Goal: Task Accomplishment & Management: Manage account settings

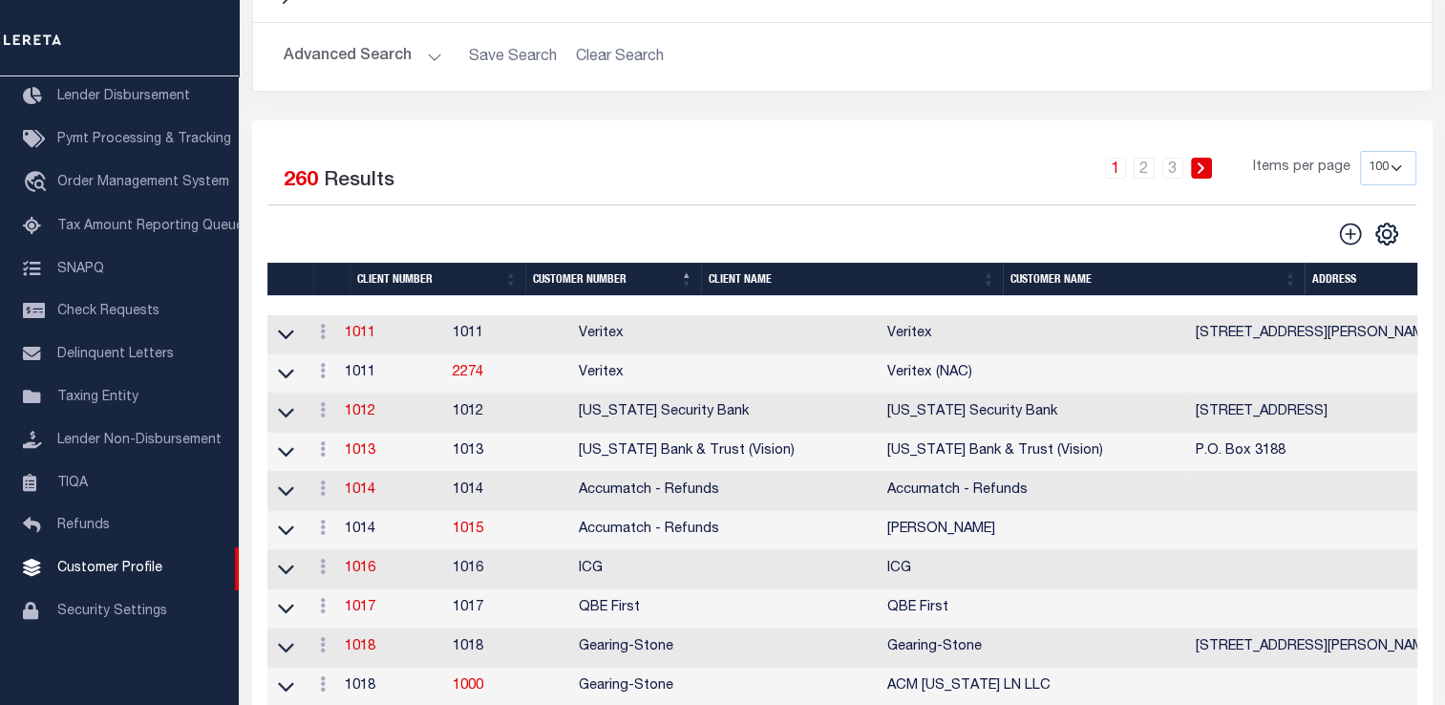
scroll to position [191, 0]
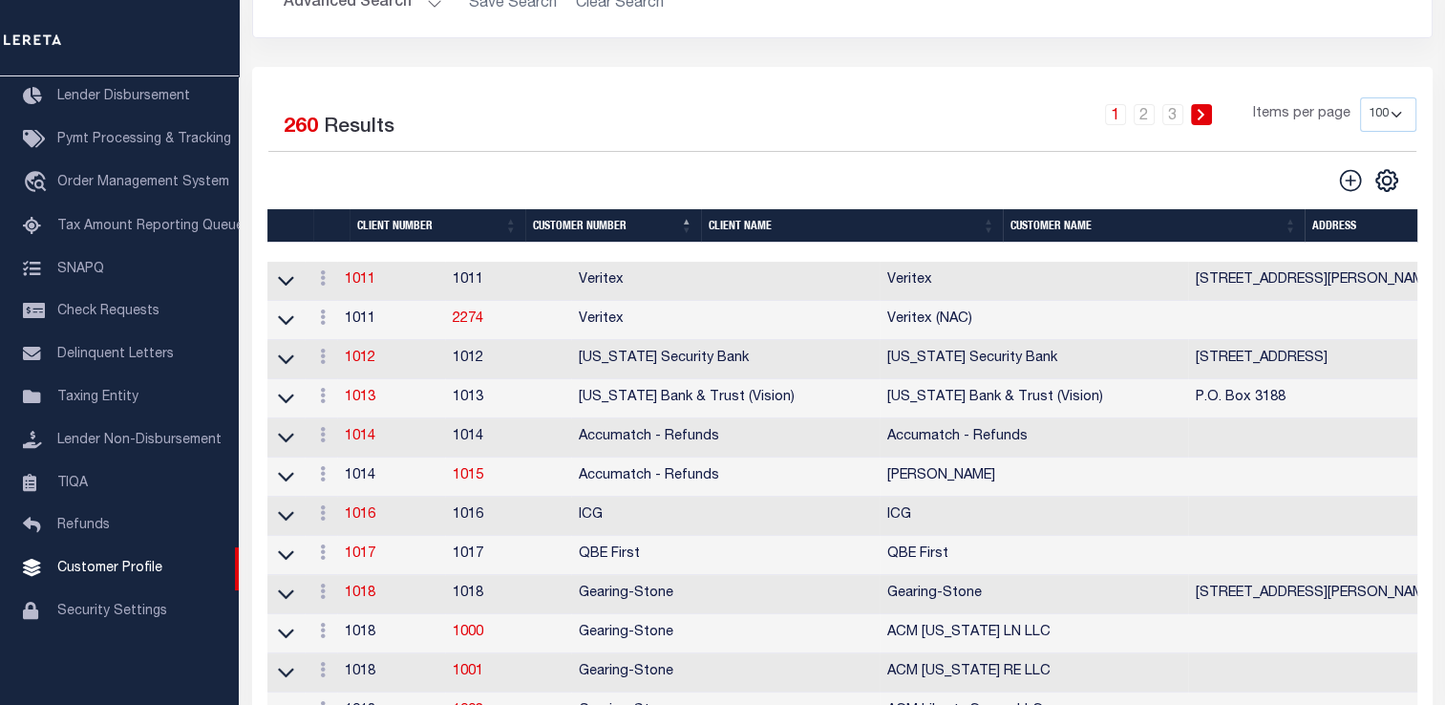
click at [750, 233] on th "Client Name" at bounding box center [852, 225] width 302 height 33
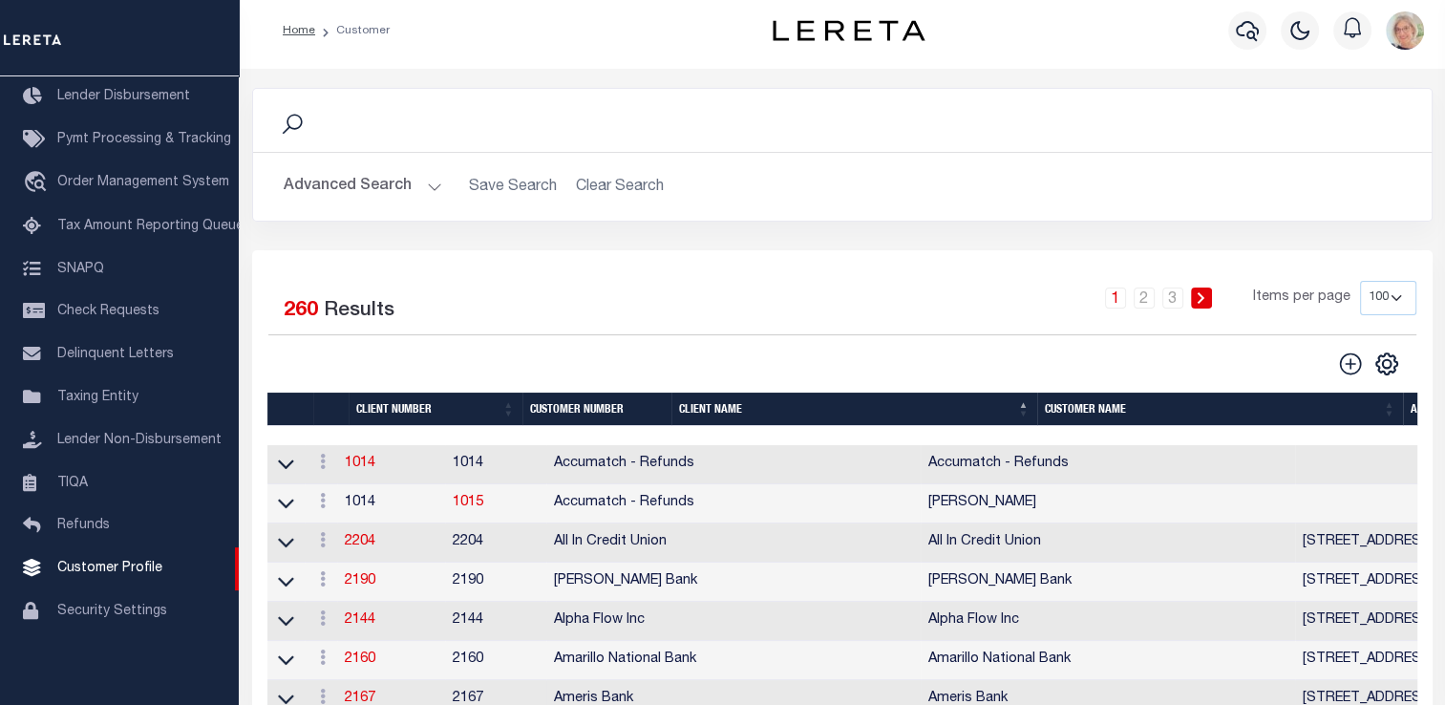
scroll to position [0, 0]
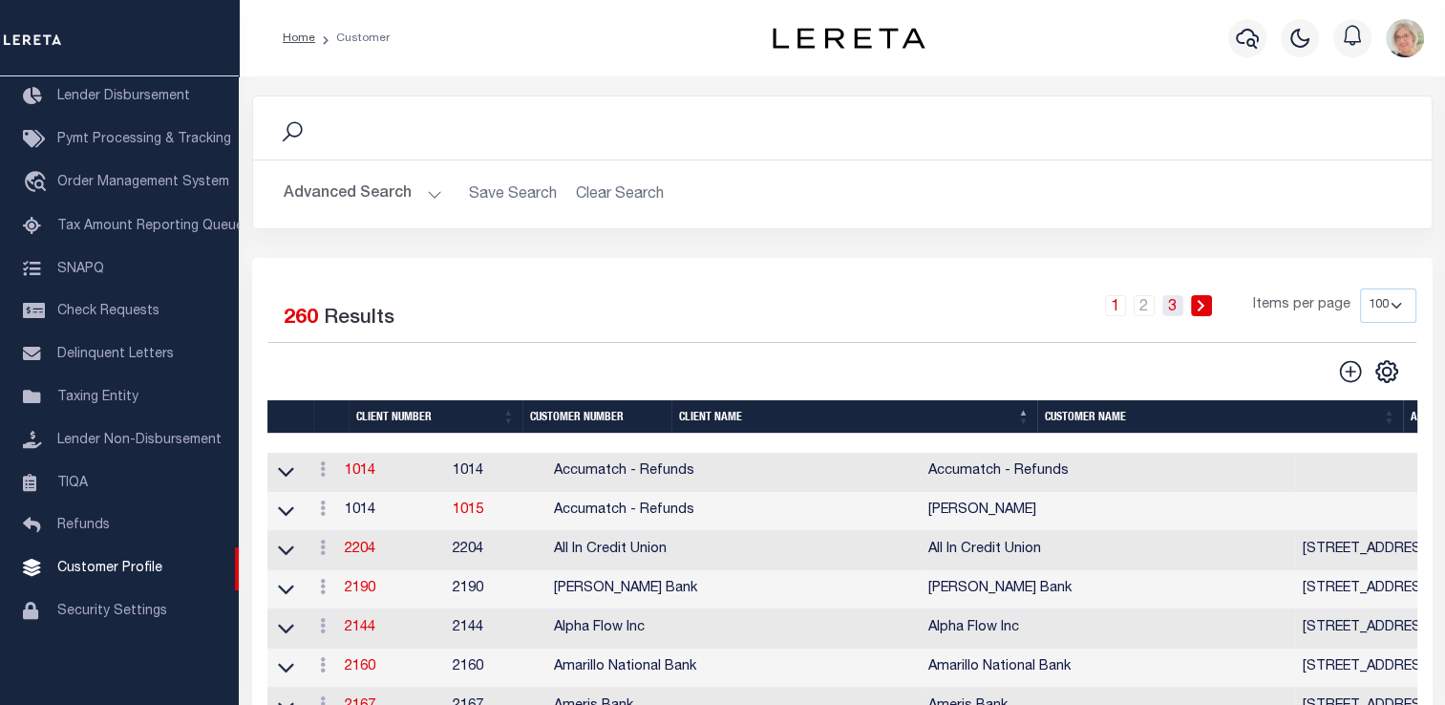
click at [1172, 310] on link "3" at bounding box center [1172, 305] width 21 height 21
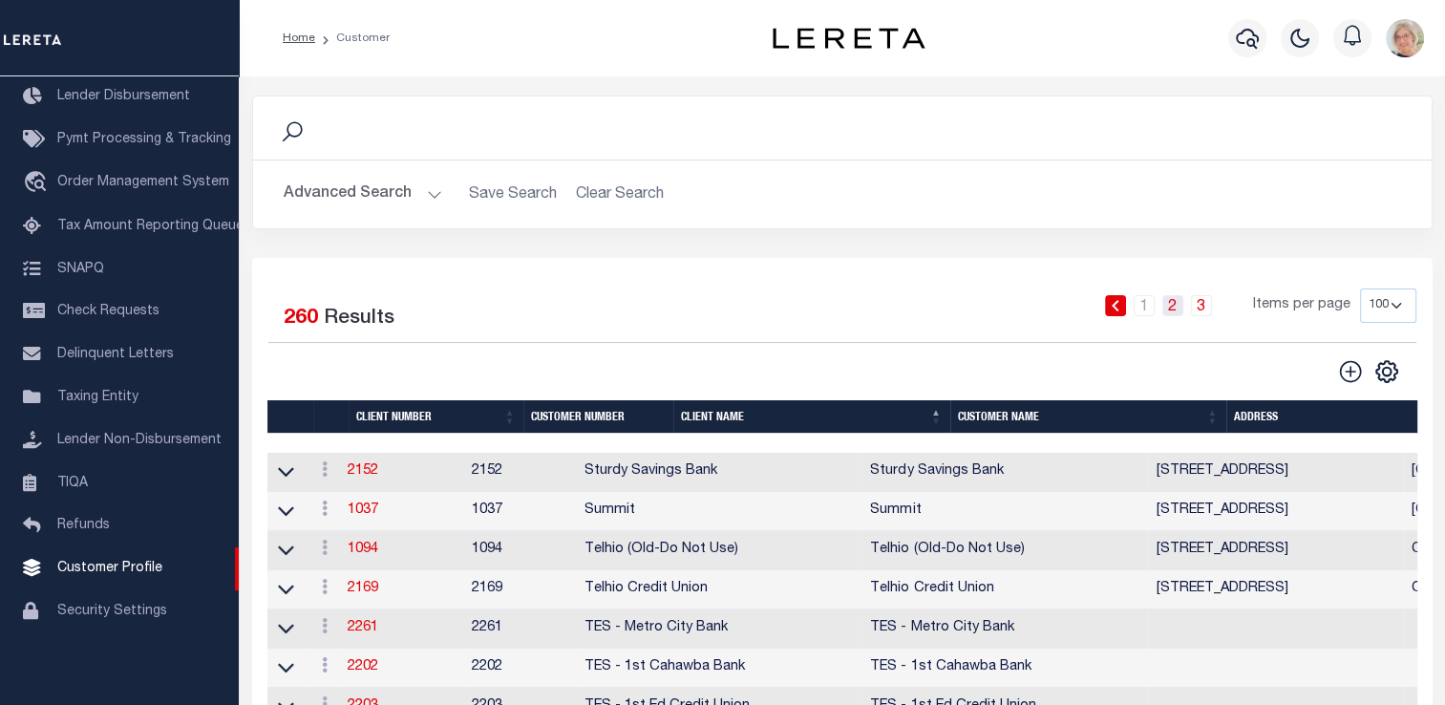
click at [1173, 305] on link "2" at bounding box center [1172, 305] width 21 height 21
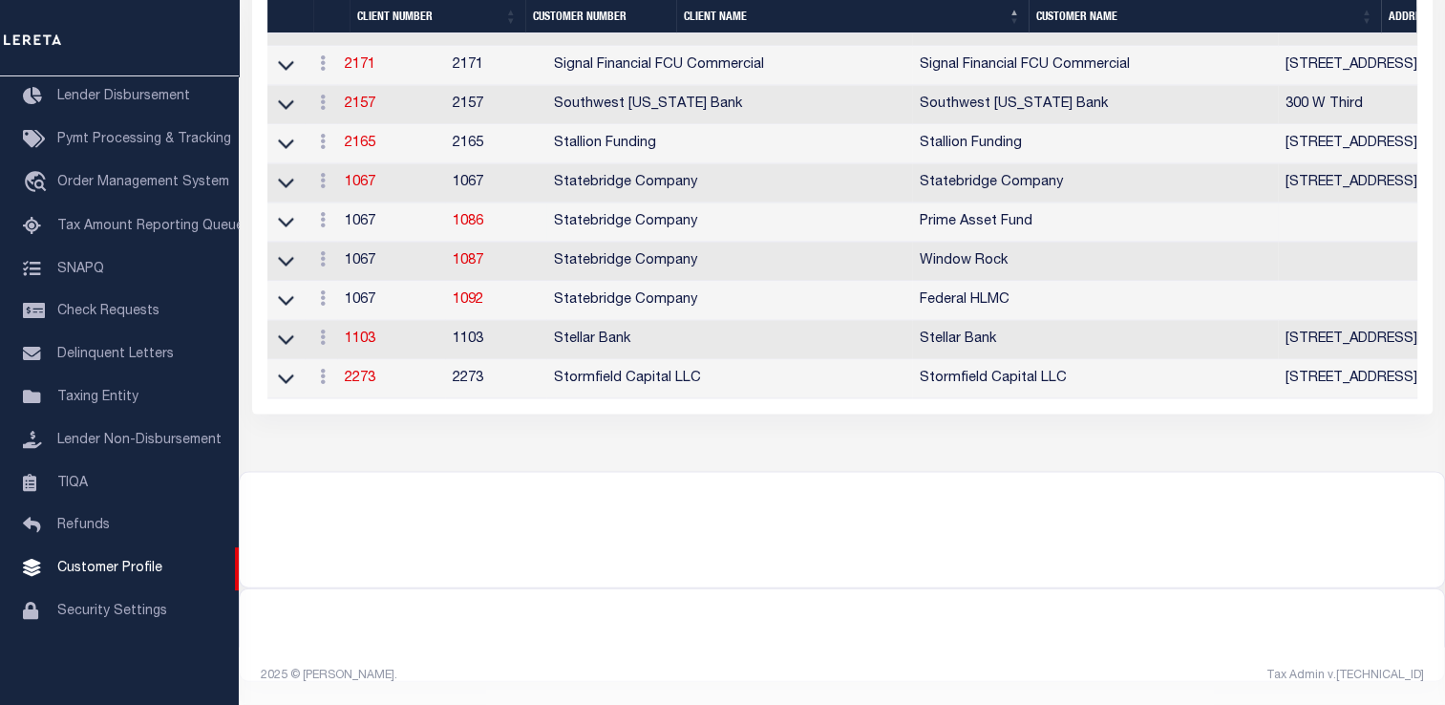
scroll to position [3922, 0]
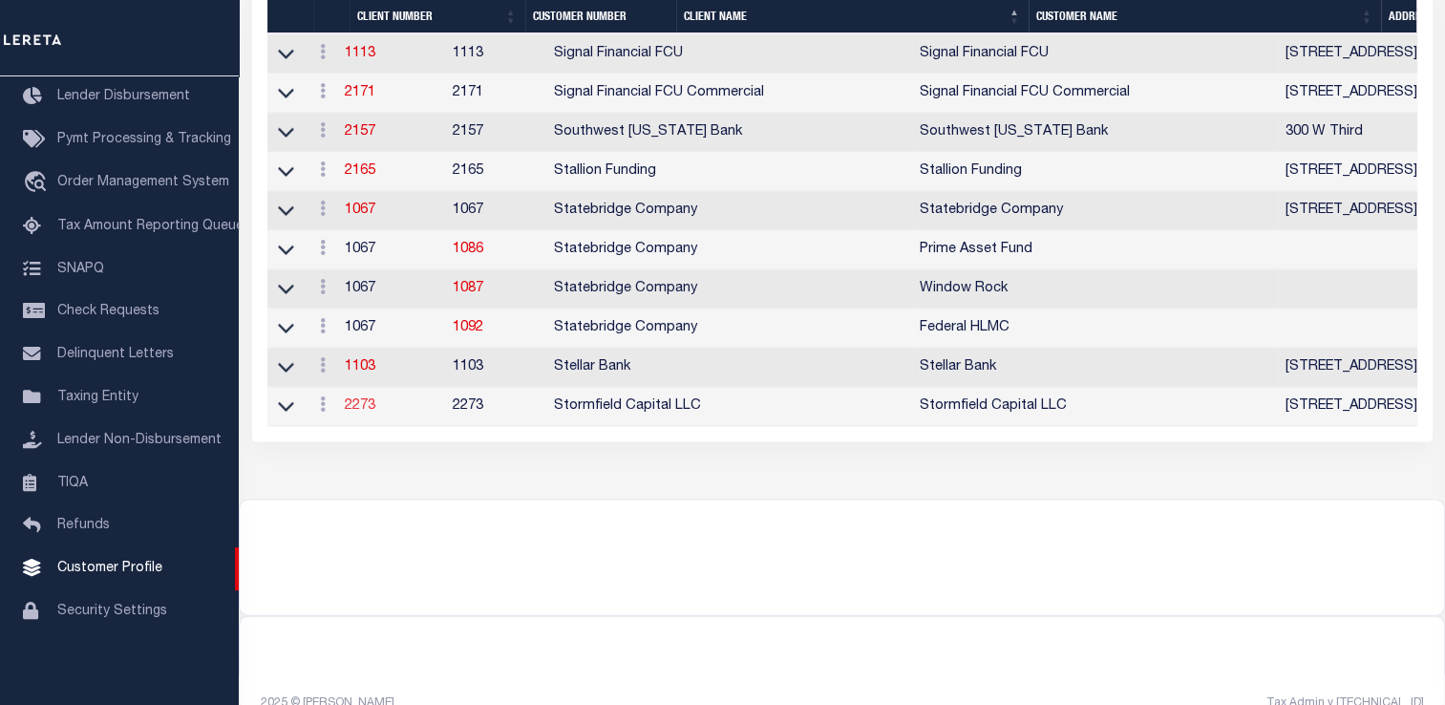
click at [370, 413] on link "2273" at bounding box center [360, 405] width 31 height 13
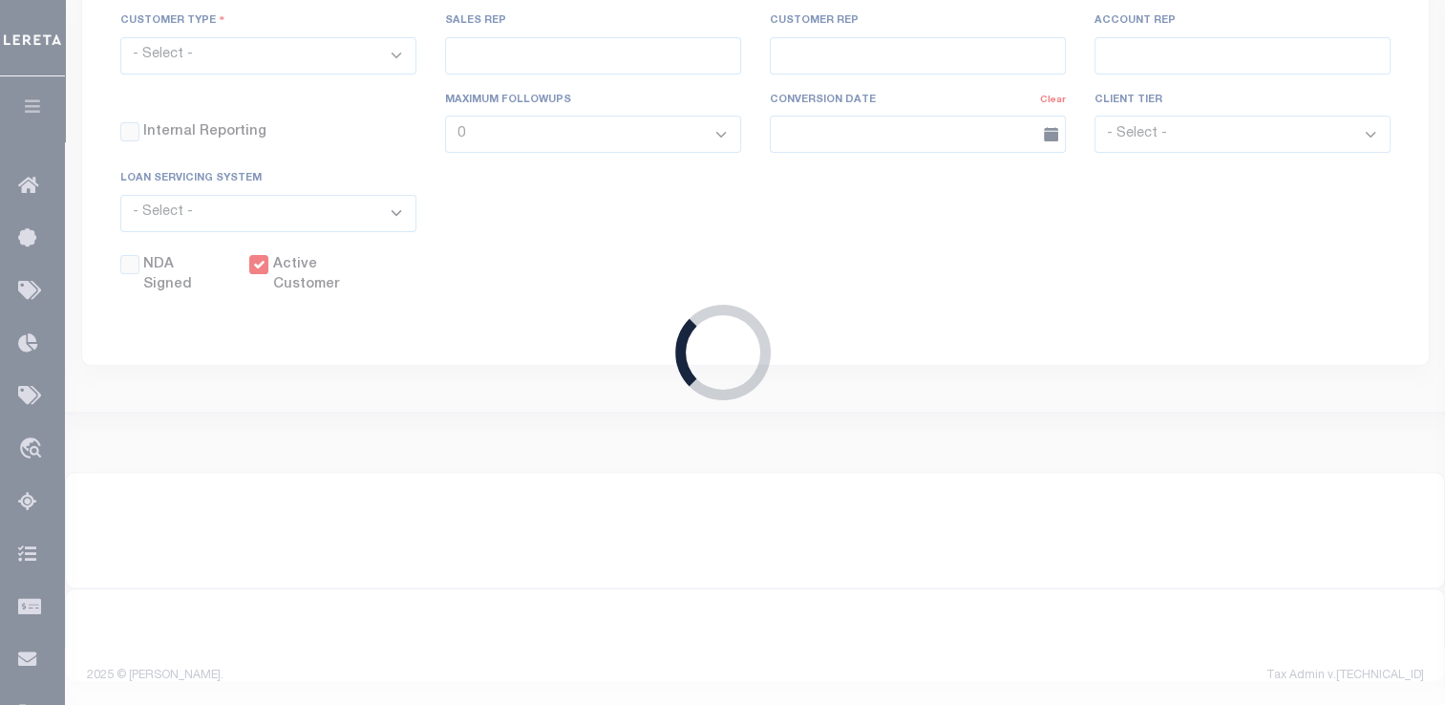
scroll to position [492, 0]
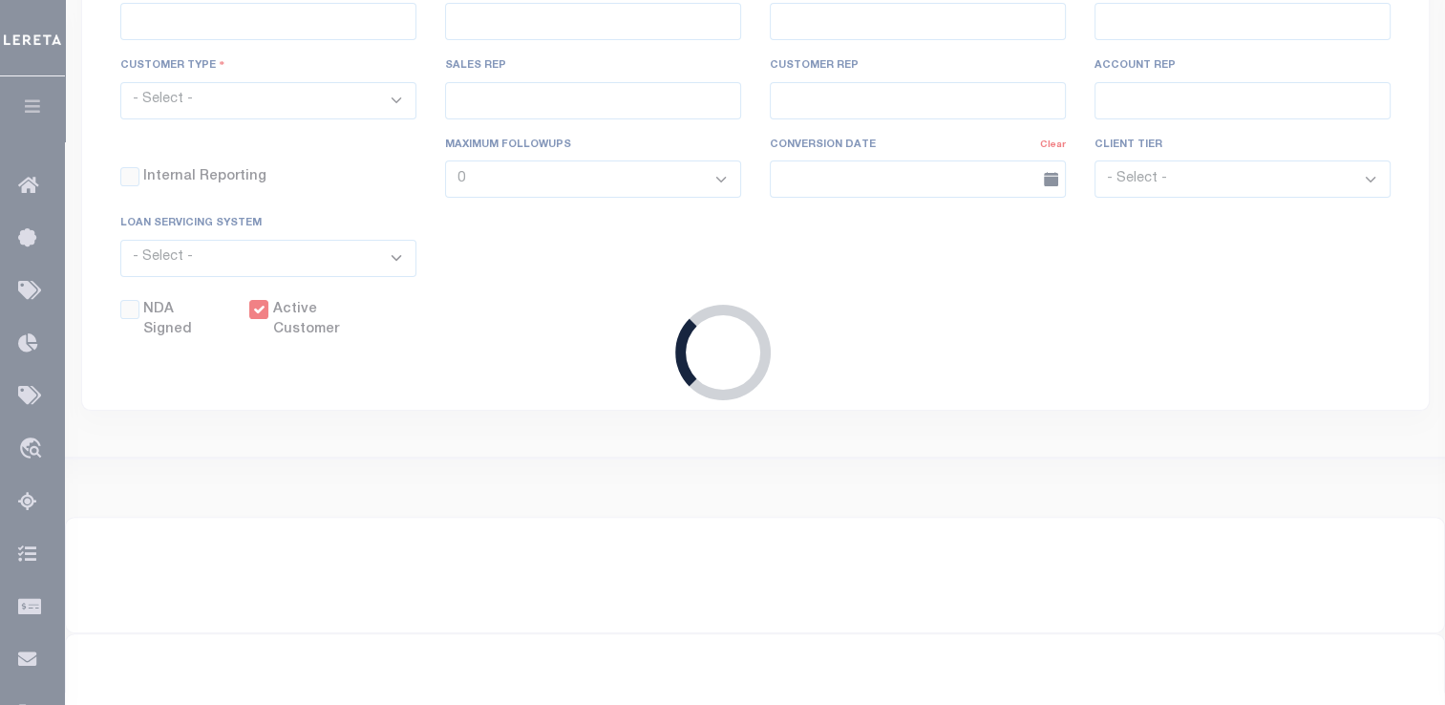
select select
type input "Stormfield Capital LLC"
type input "2273"
type input "Stormfield Capital LLC"
type input "[PERSON_NAME]"
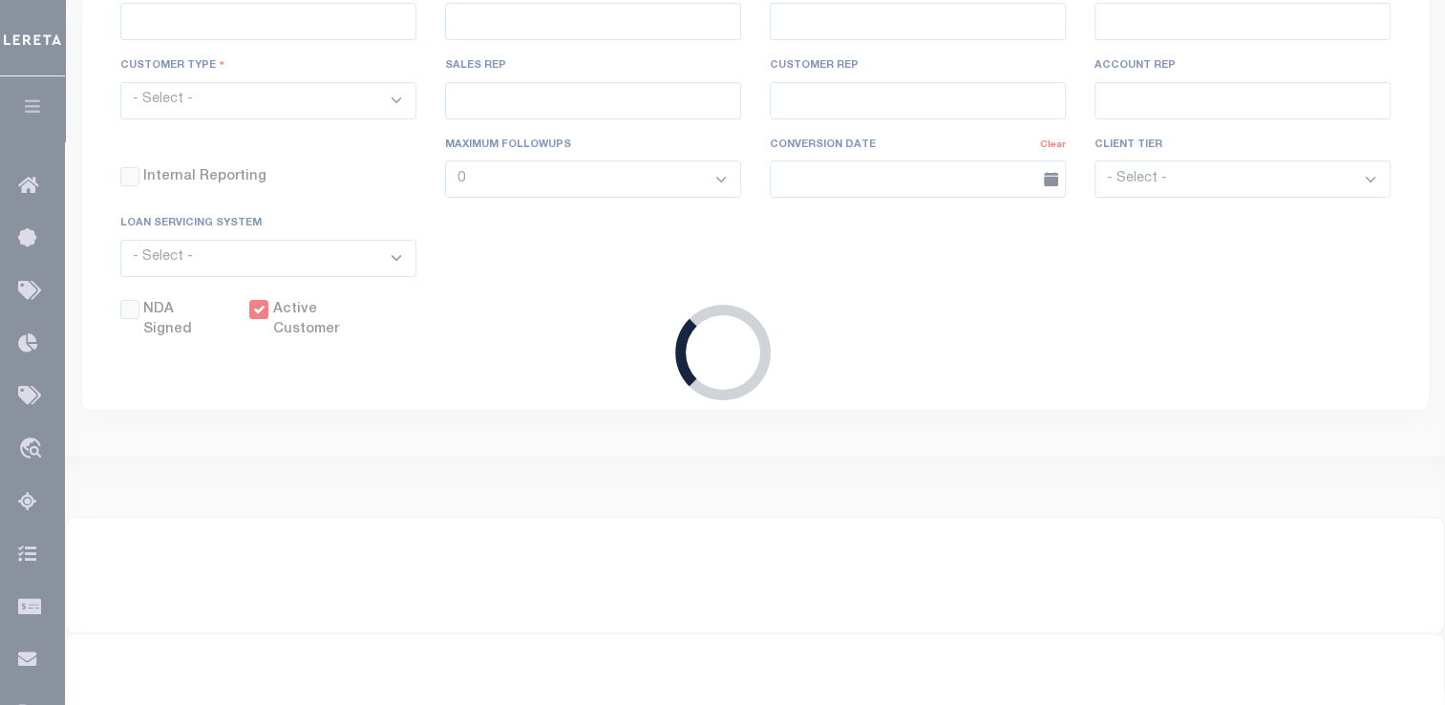
type input "Dorin"
type input "[PERSON_NAME]"
select select "OTH"
checkbox input "true"
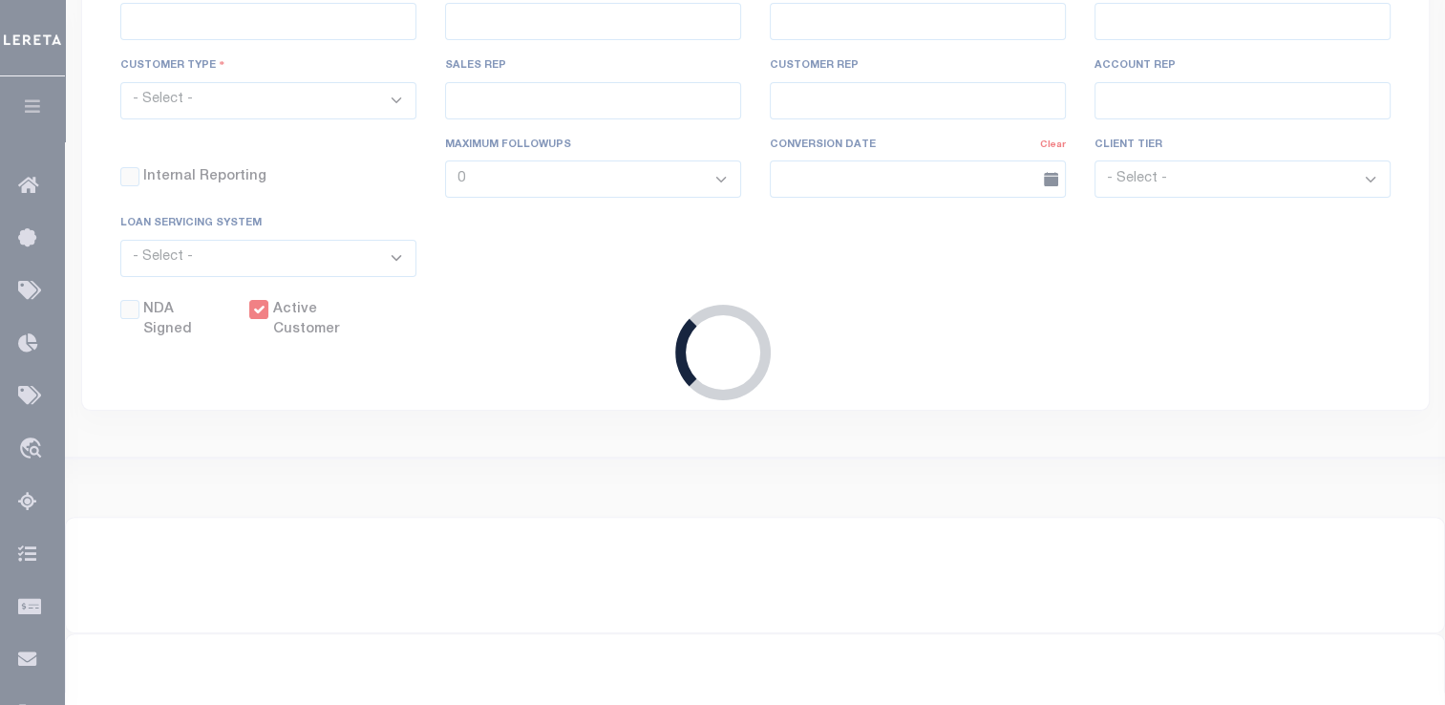
select select
checkbox input "true"
type textarea "$5.00 recheck fee $10.00 addition parcel over one"
type input "0"
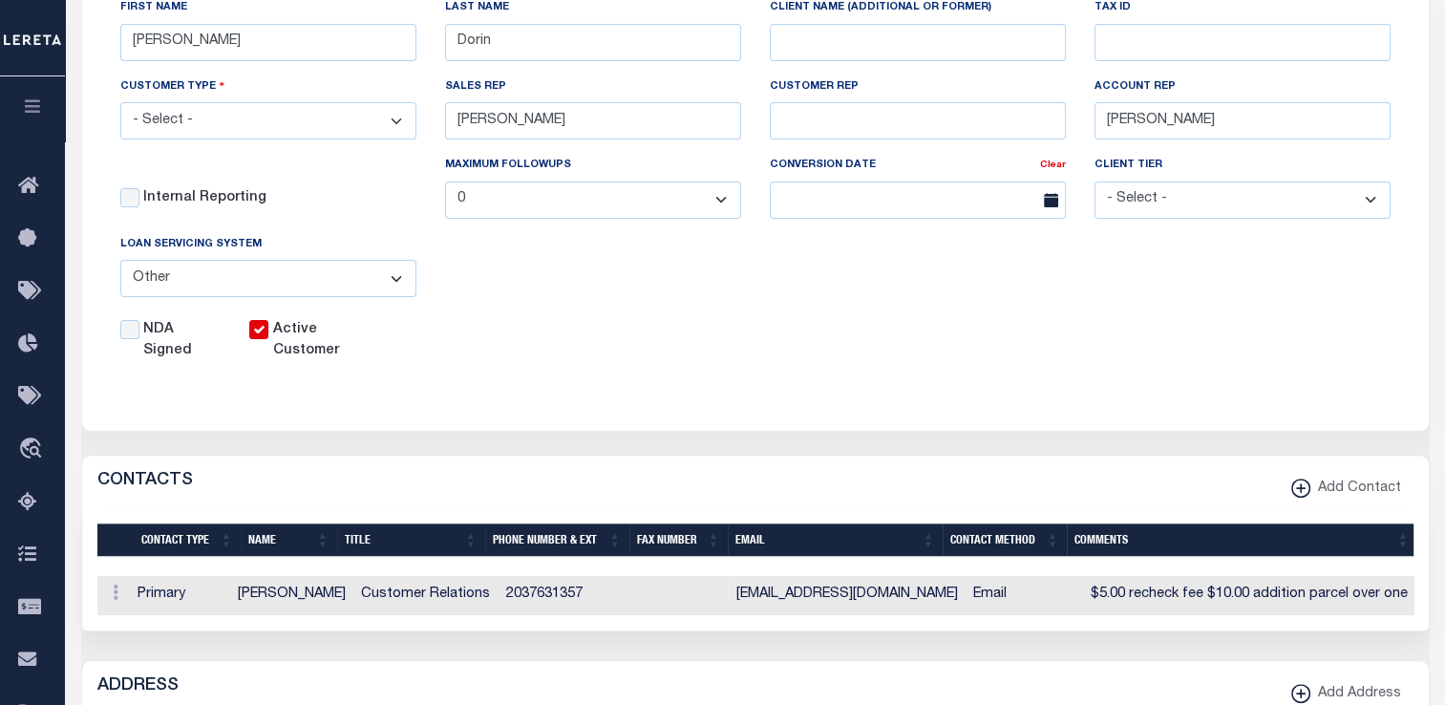
scroll to position [0, 0]
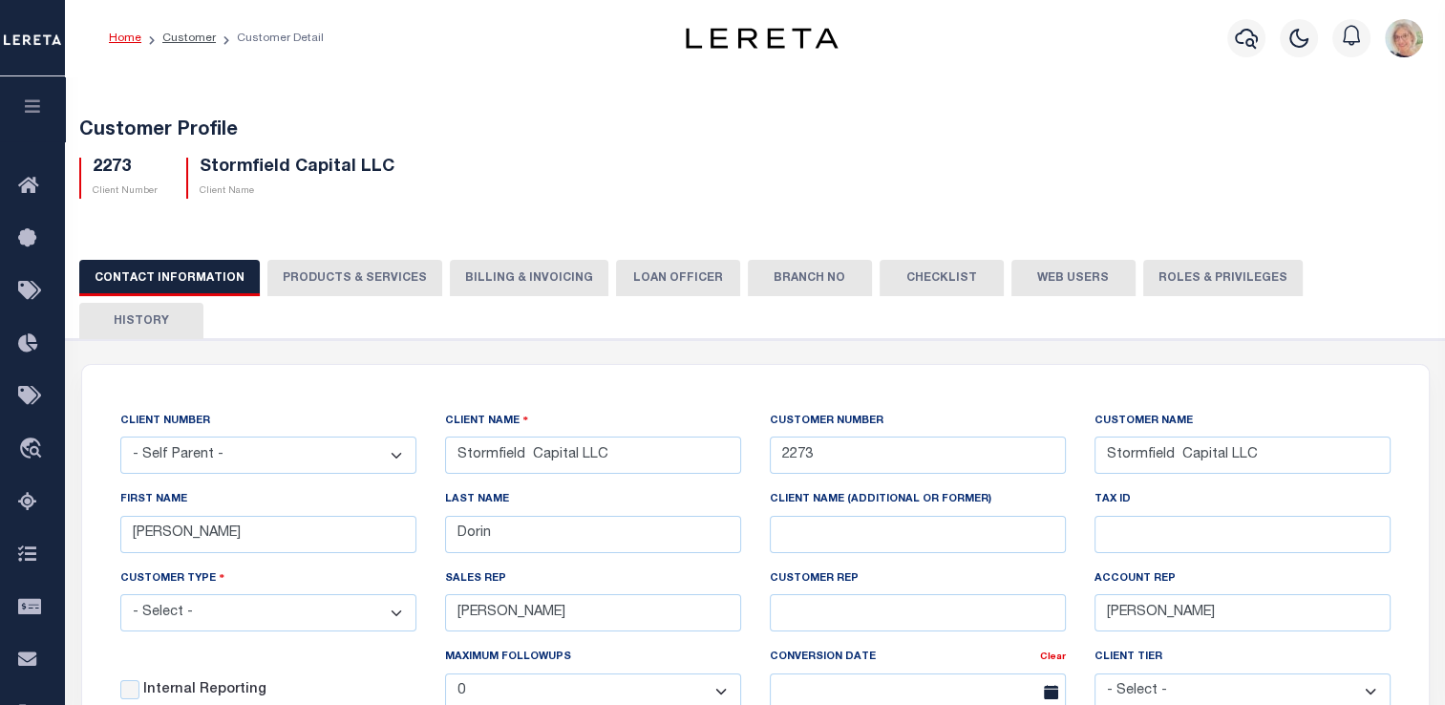
click at [383, 281] on button "PRODUCTS & SERVICES" at bounding box center [354, 278] width 175 height 36
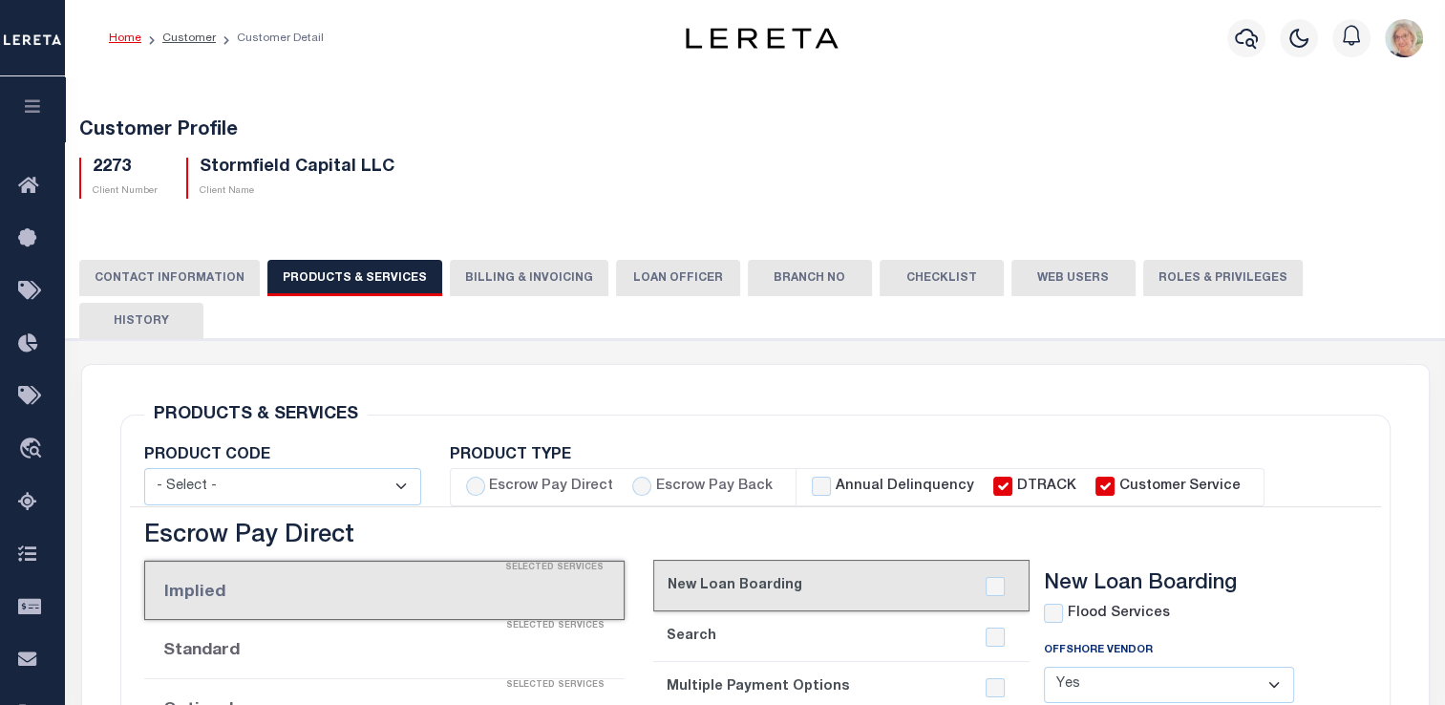
select select "STX"
radio input "true"
checkbox input "true"
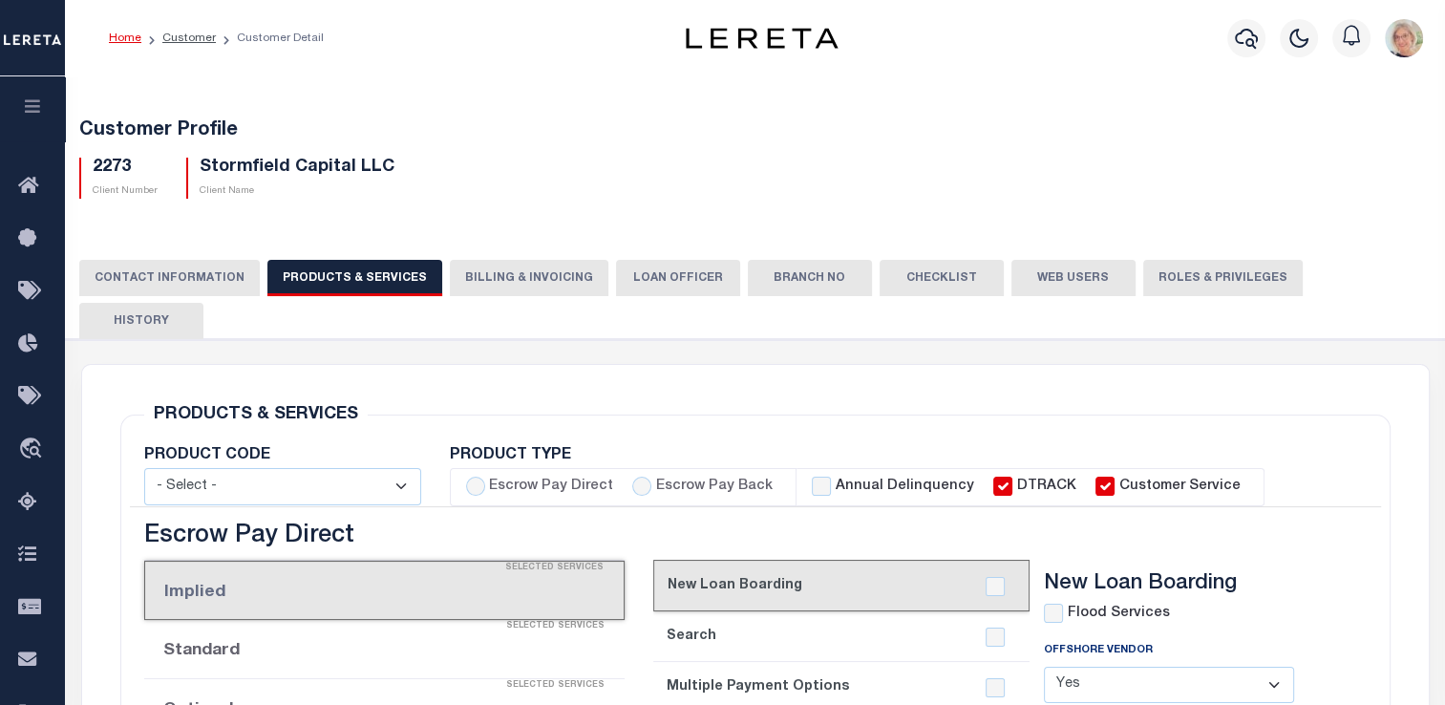
checkbox input "true"
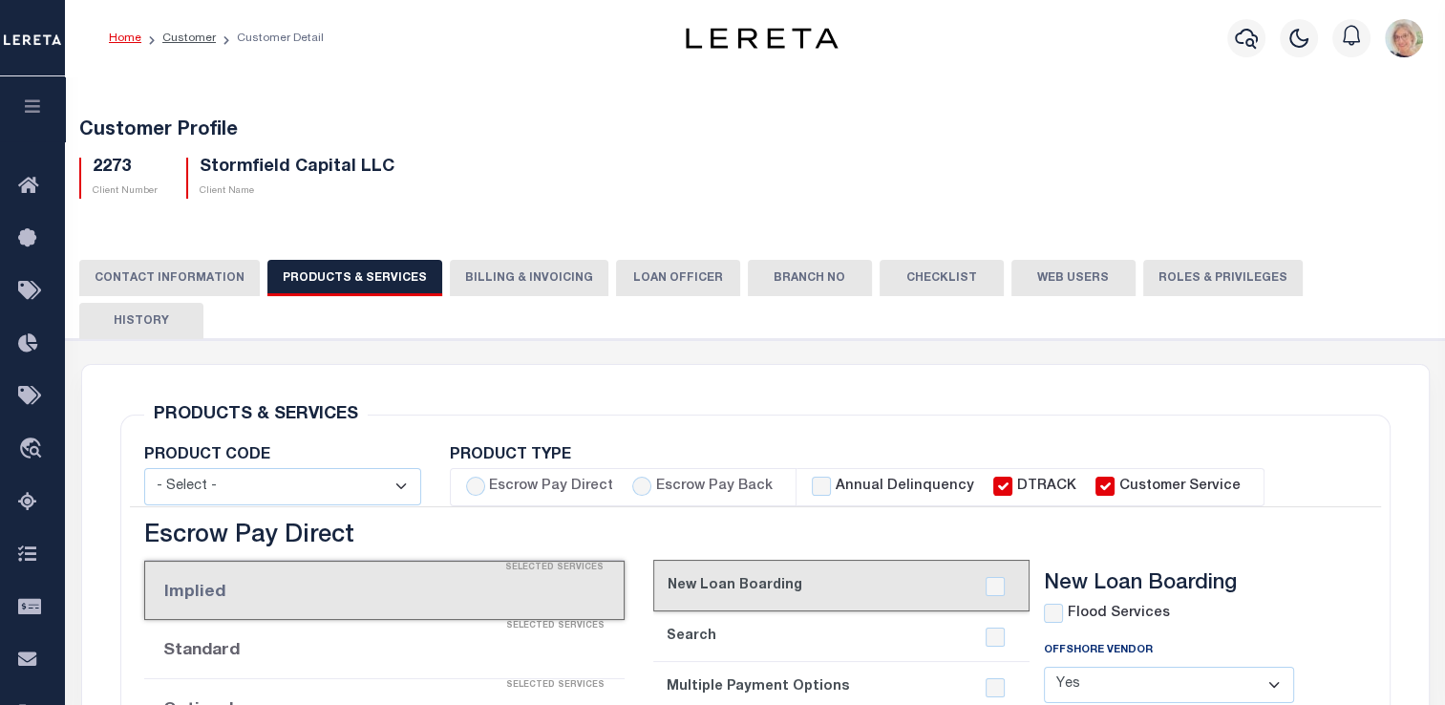
checkbox input "true"
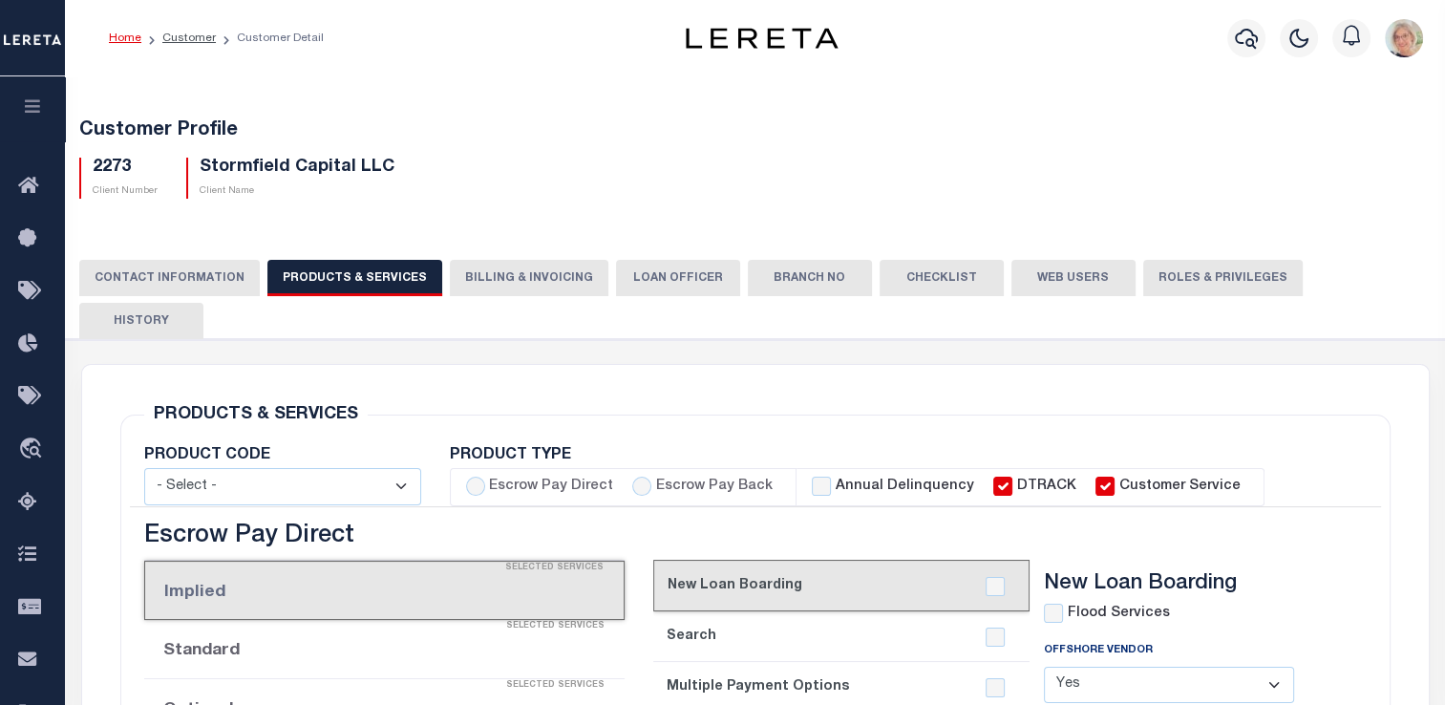
checkbox input "true"
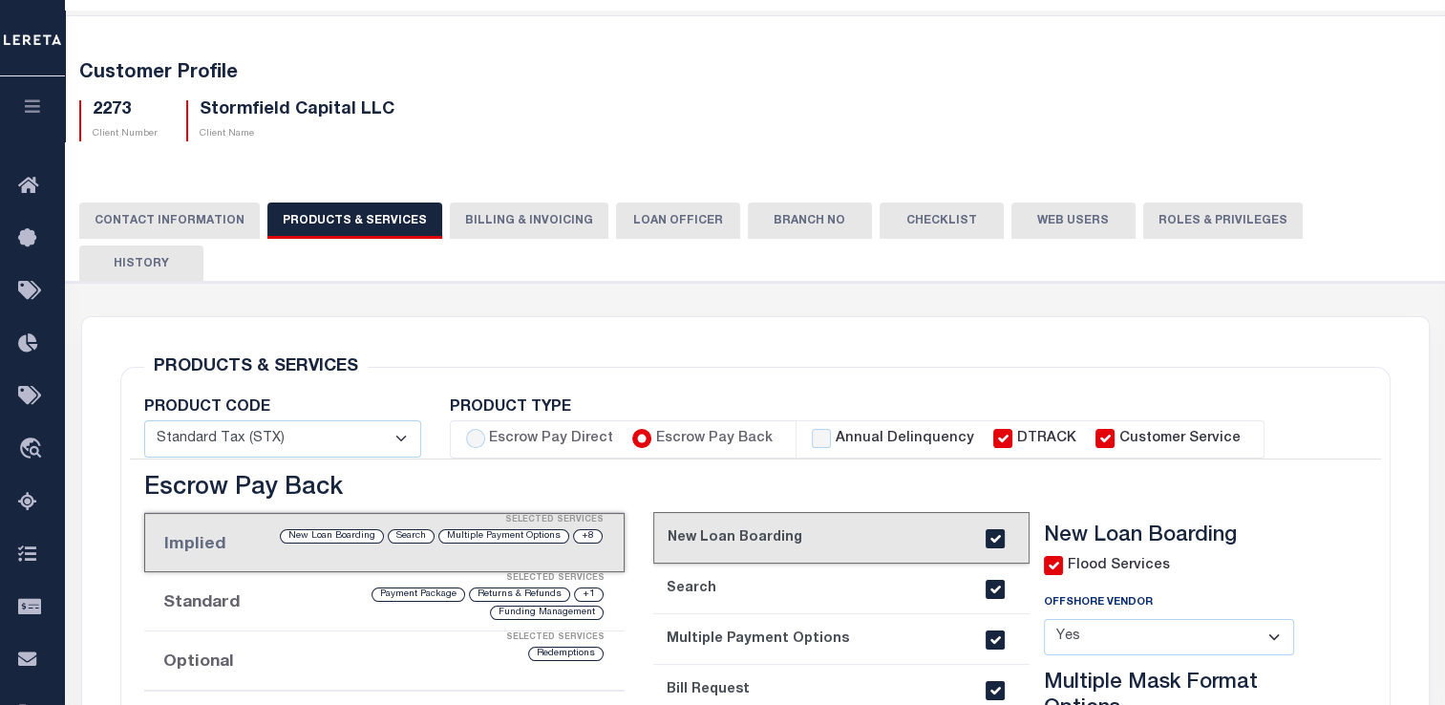
scroll to position [95, 0]
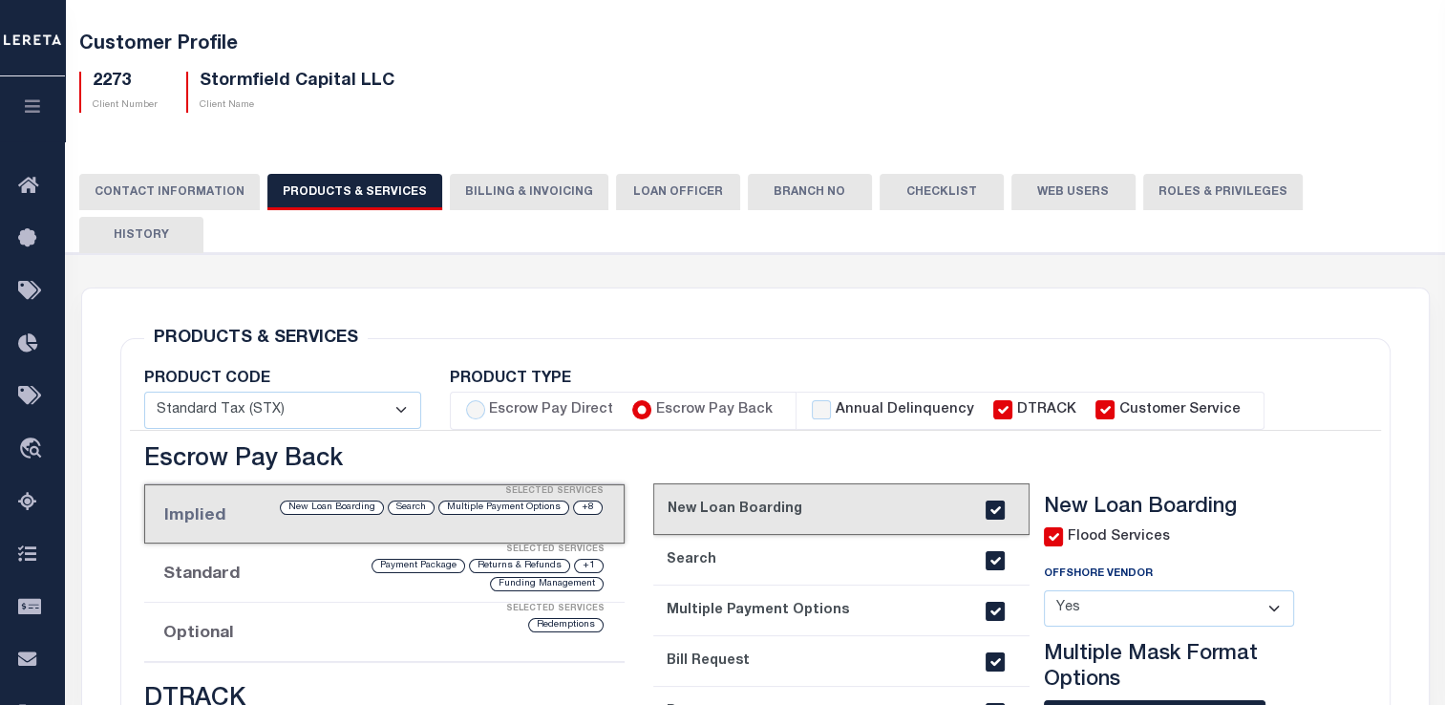
click at [516, 198] on button "Billing & Invoicing" at bounding box center [529, 192] width 159 height 36
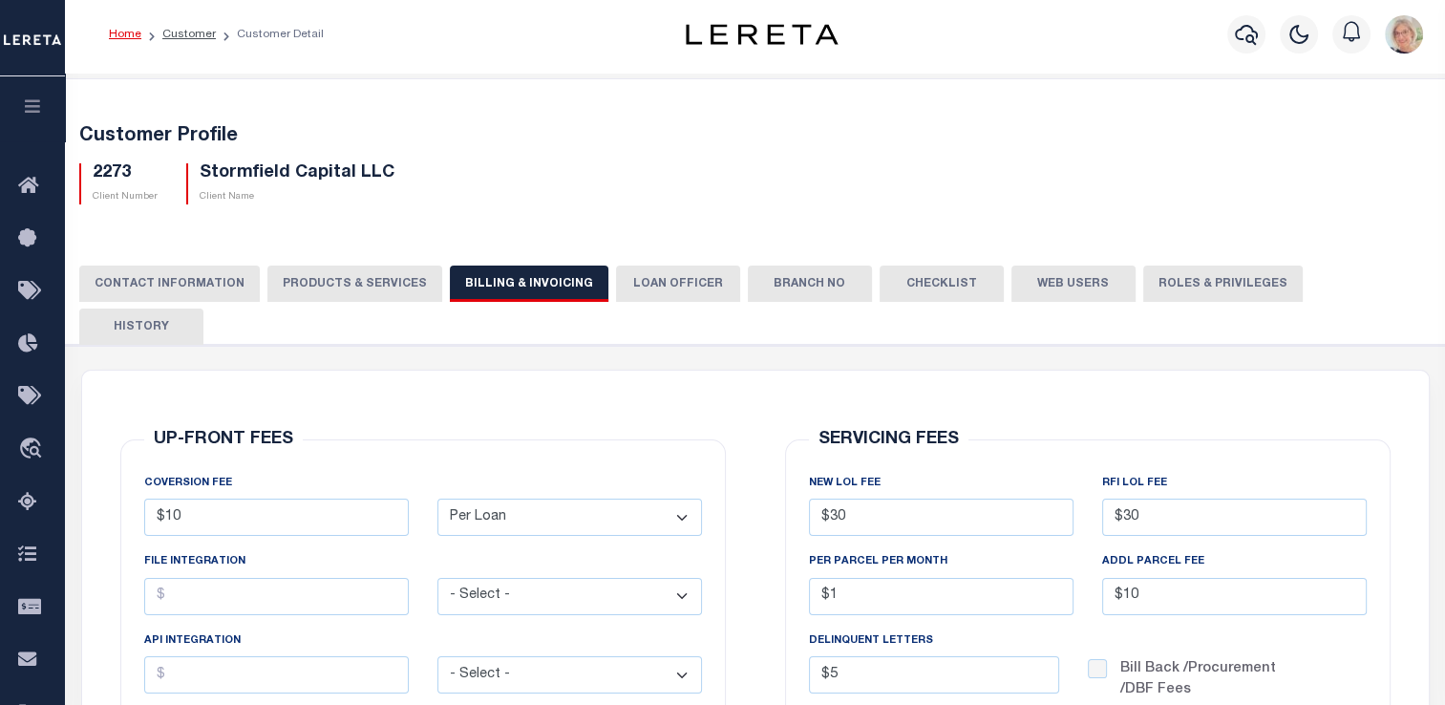
scroll to position [0, 0]
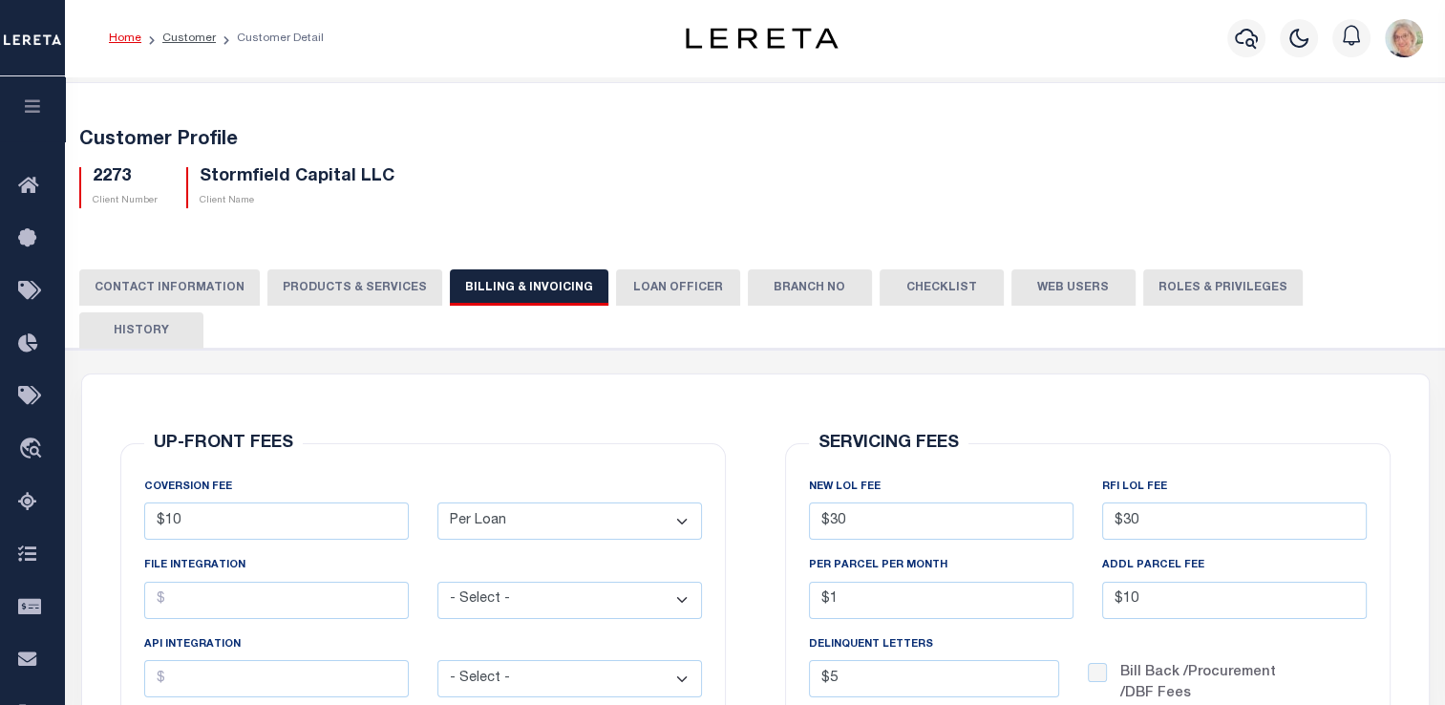
click at [371, 290] on button "PRODUCTS & SERVICES" at bounding box center [354, 287] width 175 height 36
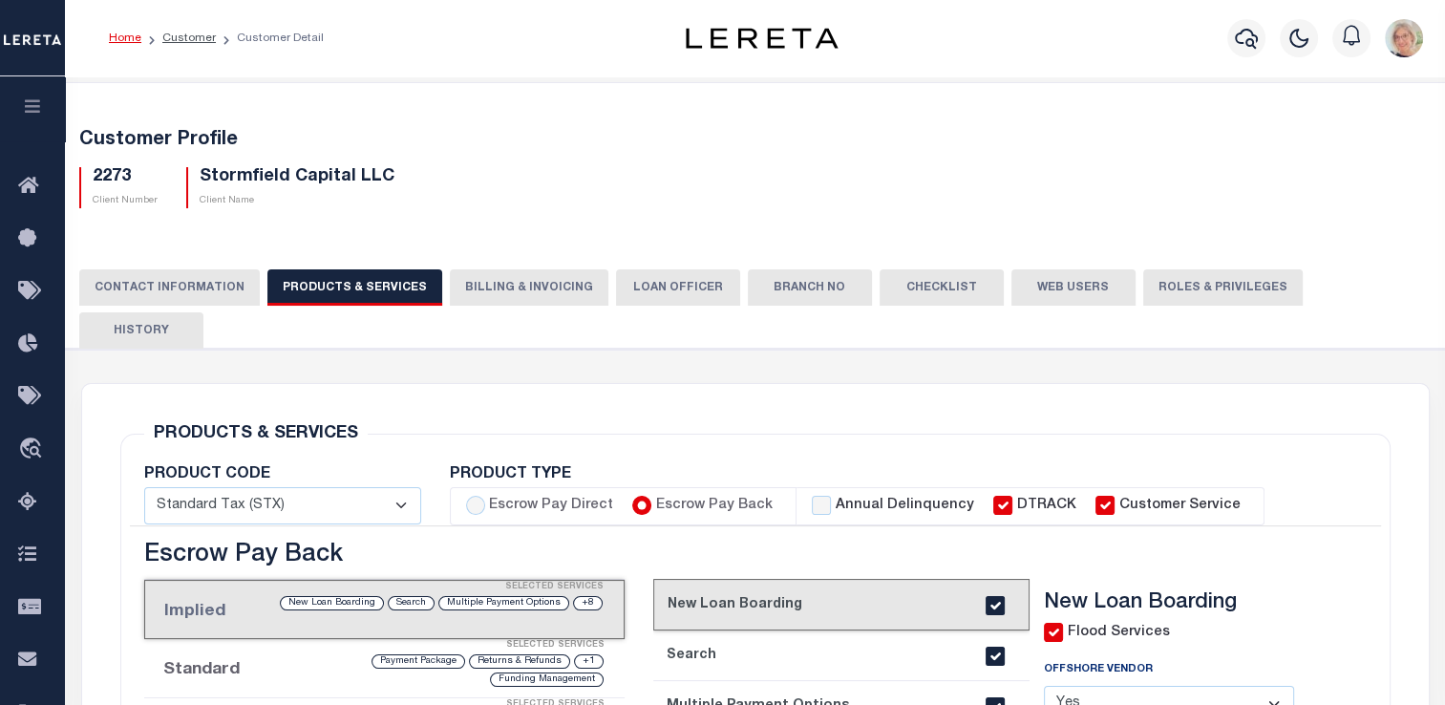
click at [512, 289] on button "Billing & Invoicing" at bounding box center [529, 287] width 159 height 36
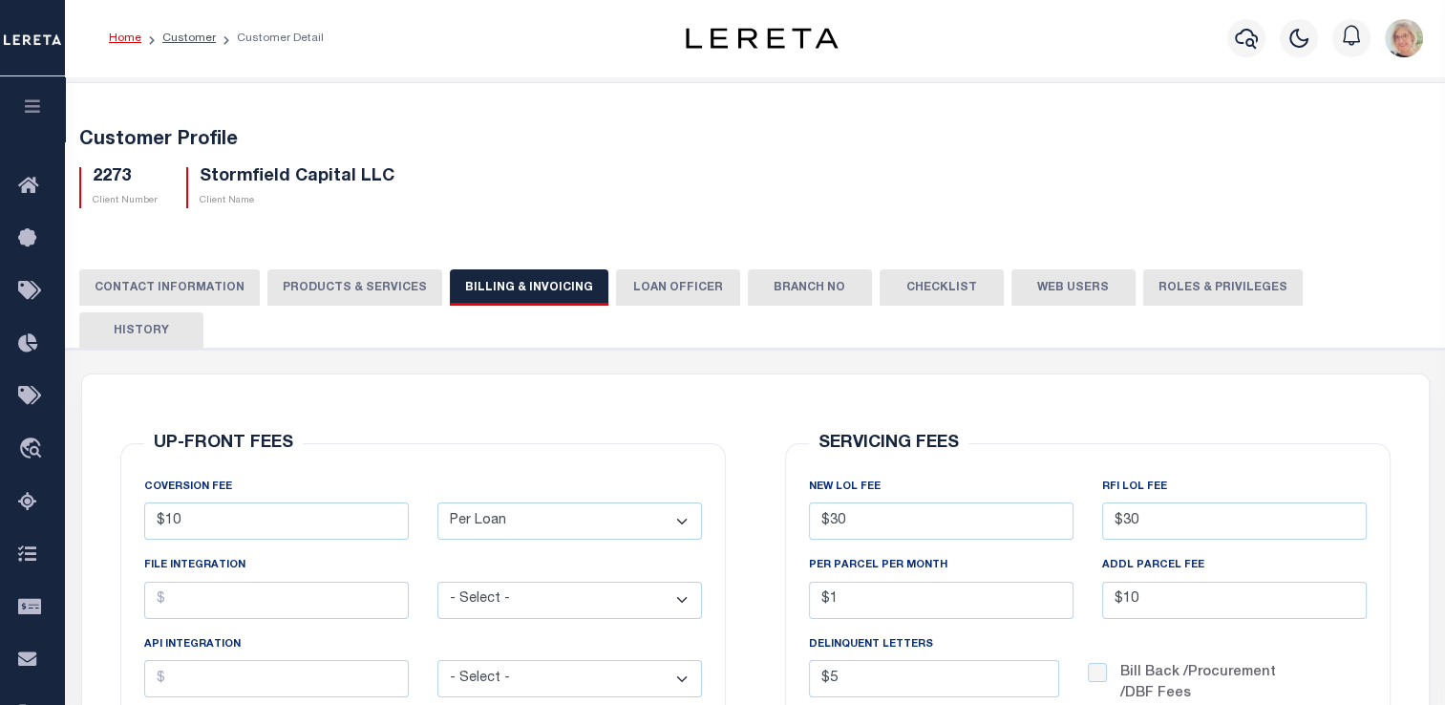
click at [388, 288] on button "PRODUCTS & SERVICES" at bounding box center [354, 287] width 175 height 36
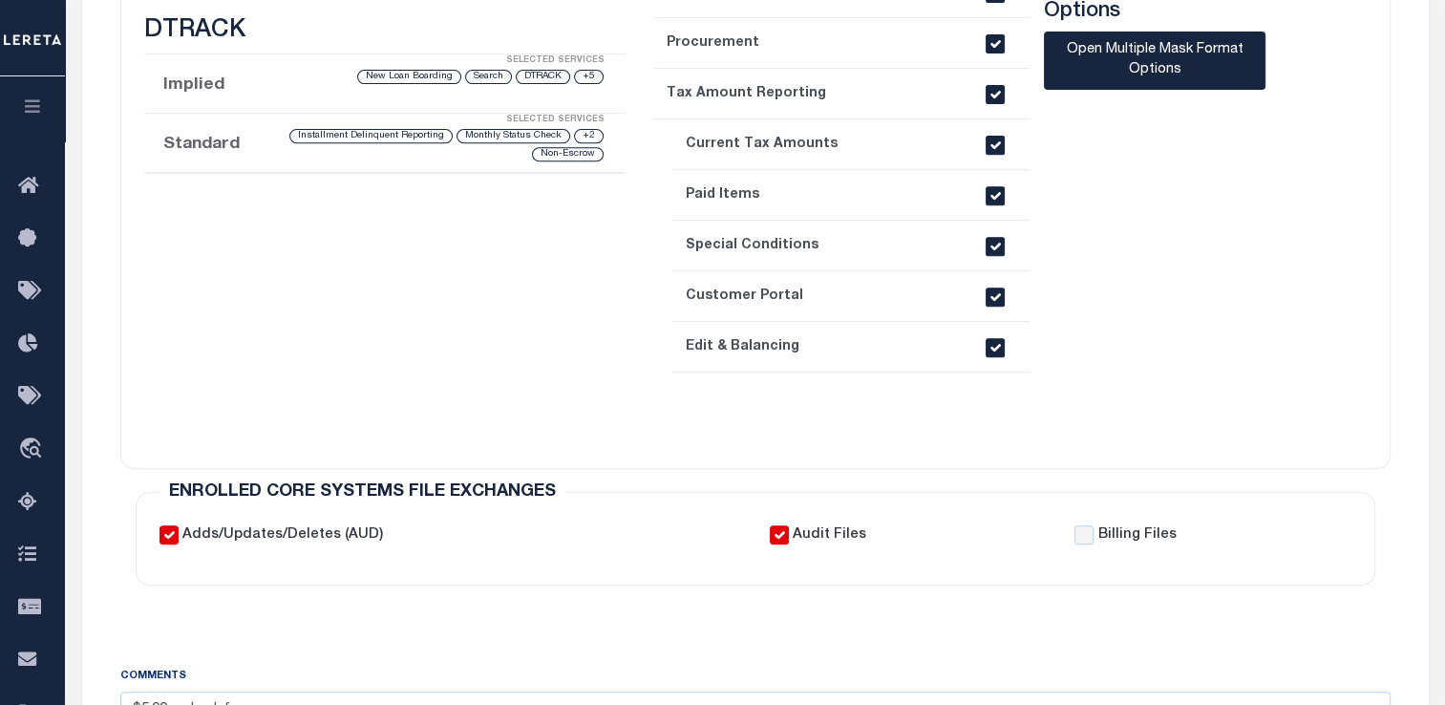
select select "STX"
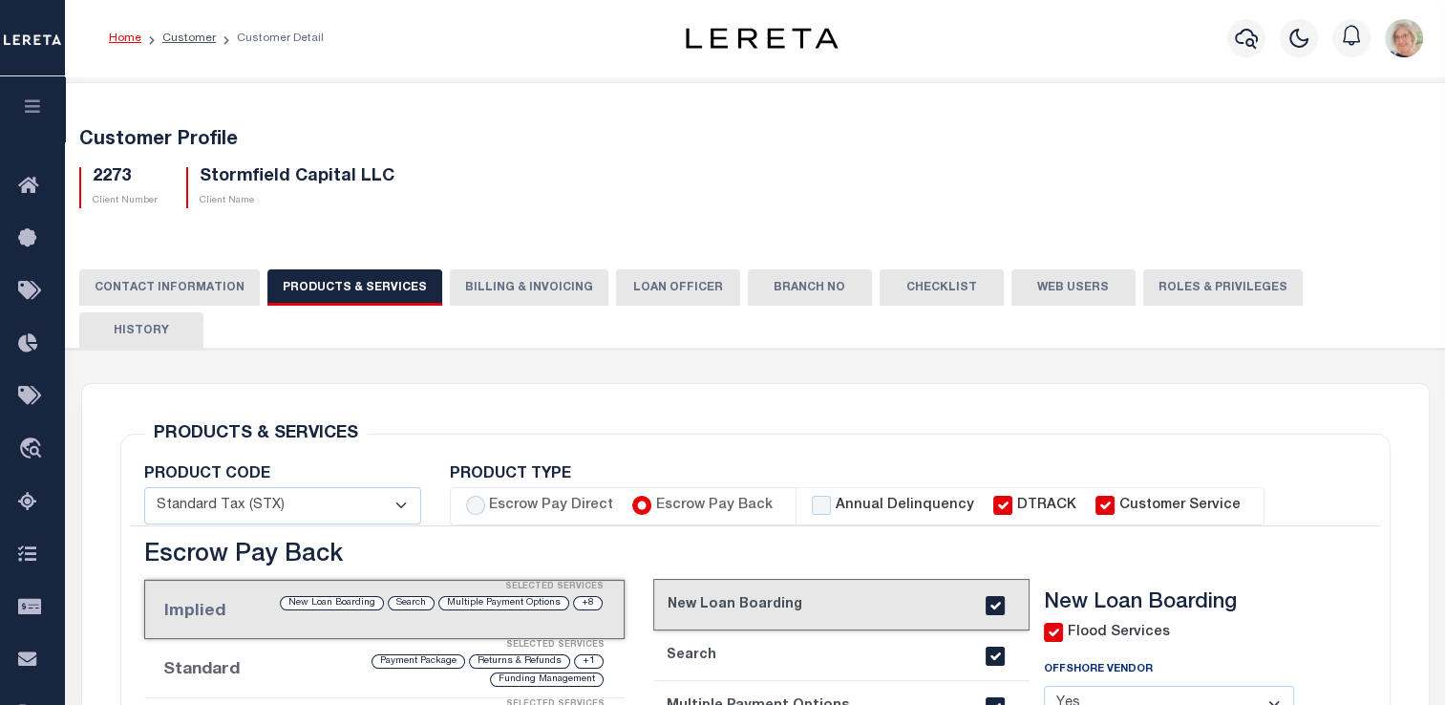
click at [504, 286] on button "Billing & Invoicing" at bounding box center [529, 287] width 159 height 36
